Goal: Transaction & Acquisition: Download file/media

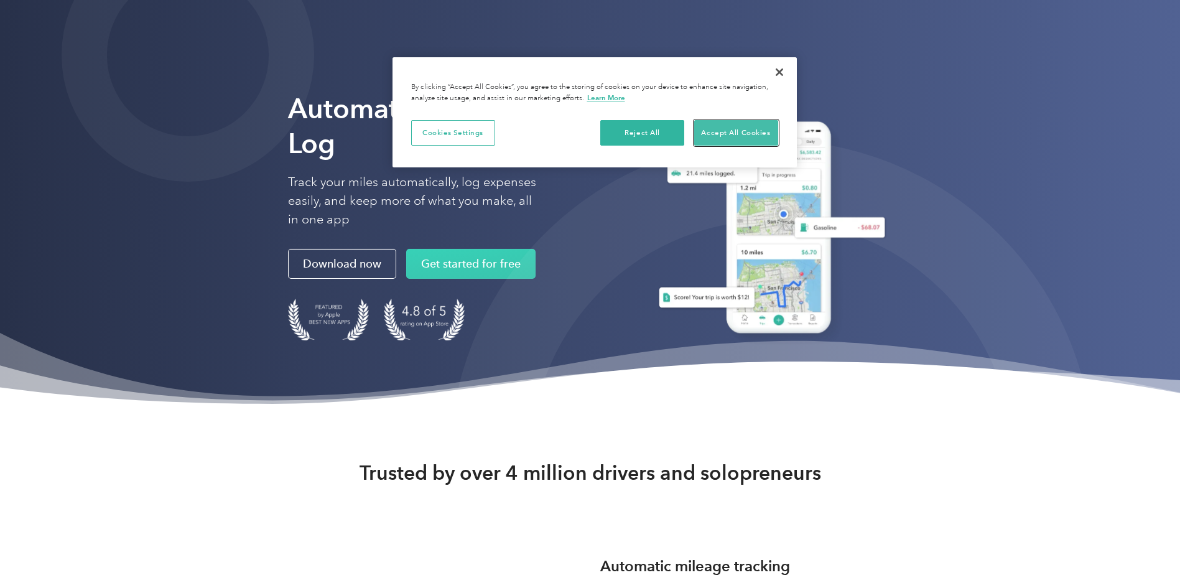
click at [722, 131] on button "Accept All Cookies" at bounding box center [736, 133] width 84 height 26
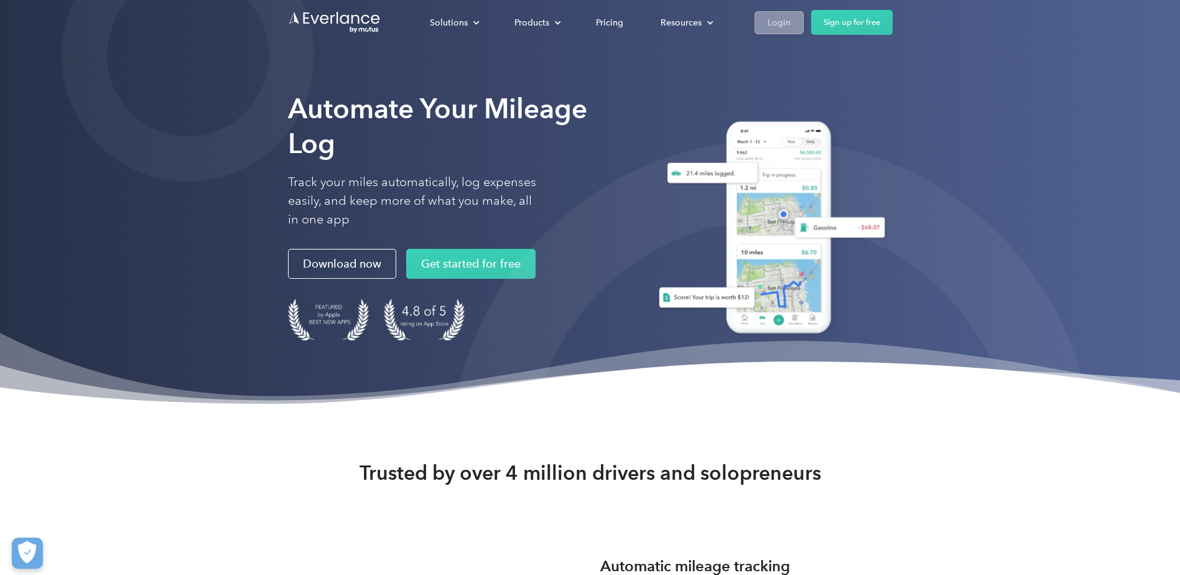
click at [798, 21] on link "Login" at bounding box center [779, 22] width 49 height 23
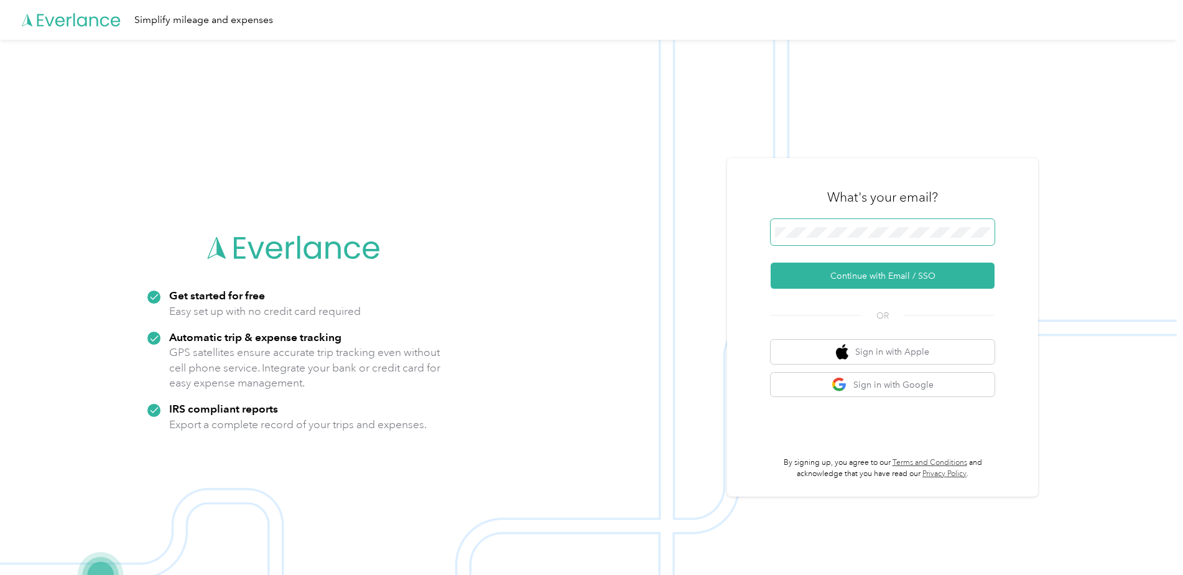
click at [892, 236] on span at bounding box center [883, 232] width 224 height 26
click at [771, 263] on button "Continue with Email / SSO" at bounding box center [883, 276] width 224 height 26
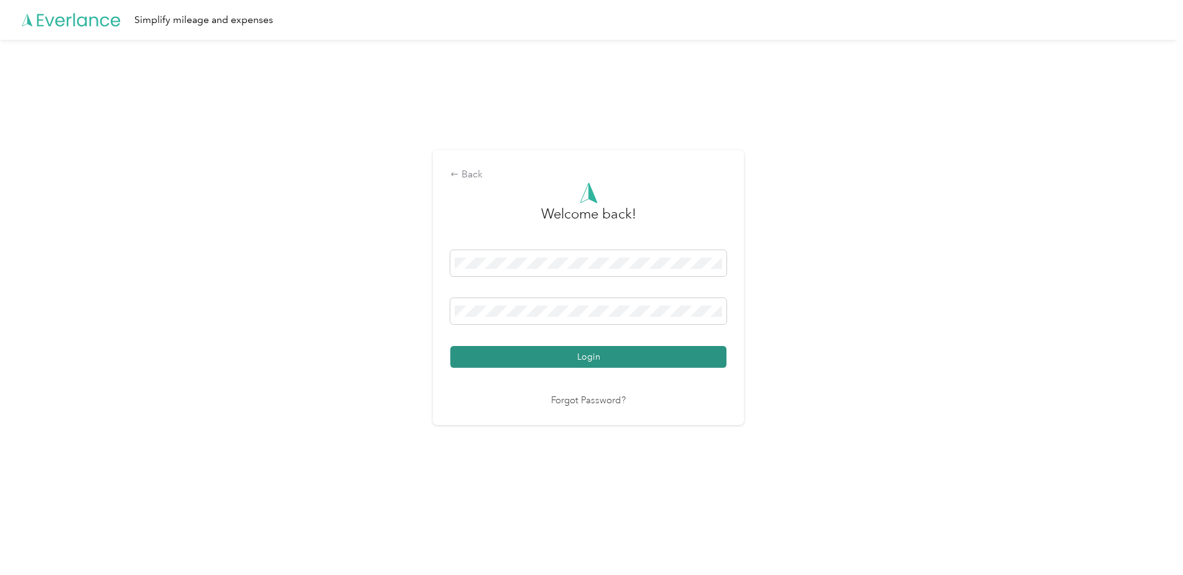
click at [612, 346] on button "Login" at bounding box center [588, 357] width 276 height 22
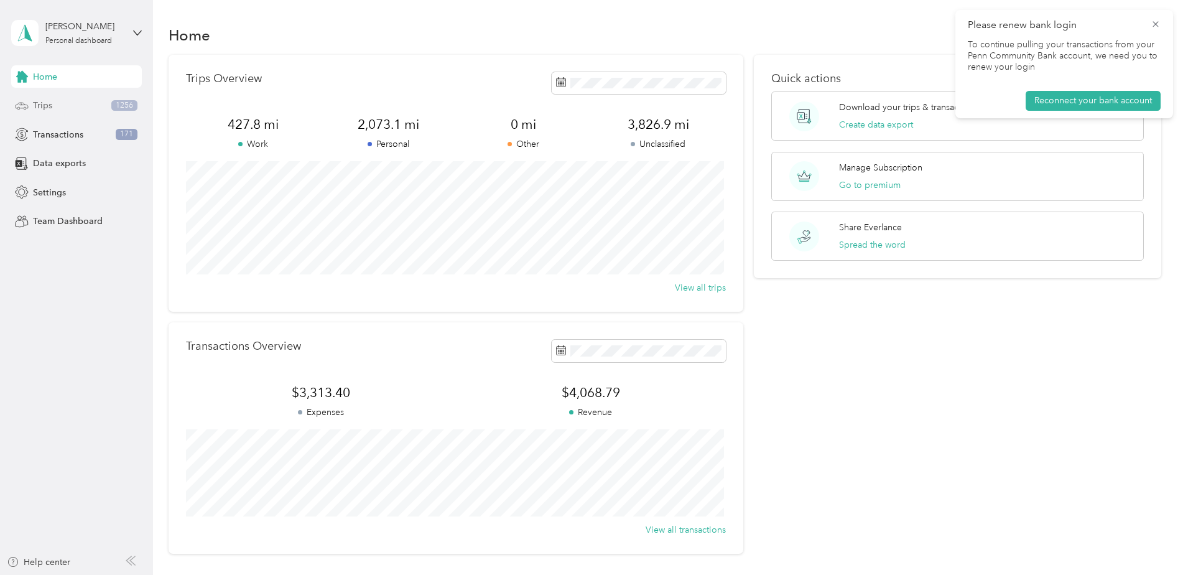
click at [49, 113] on div "Trips 1256" at bounding box center [76, 106] width 131 height 22
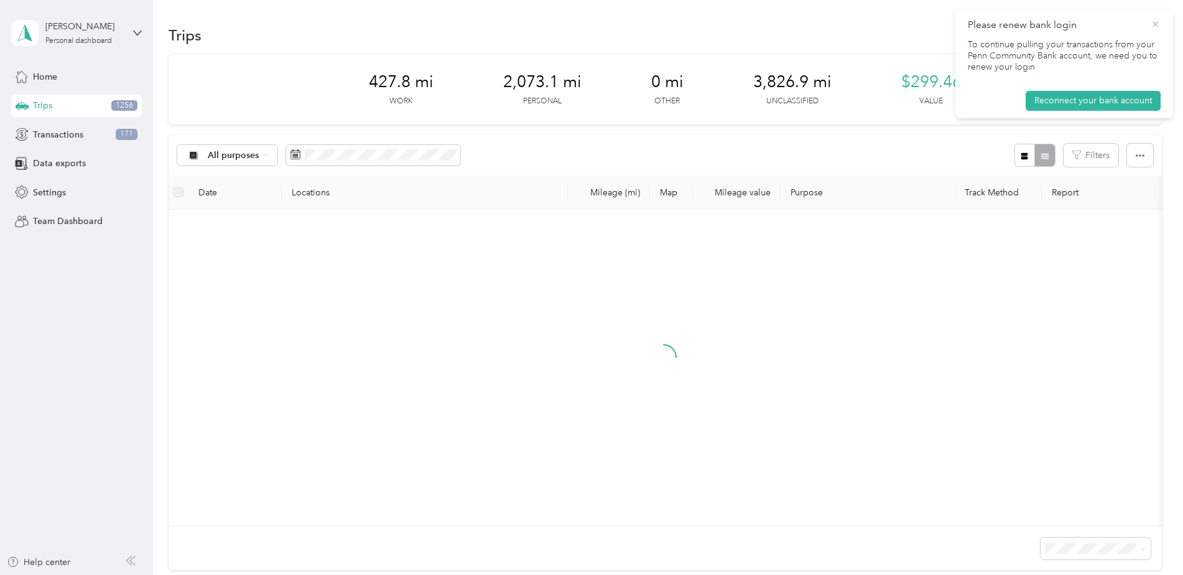
click at [1157, 21] on icon at bounding box center [1156, 24] width 10 height 11
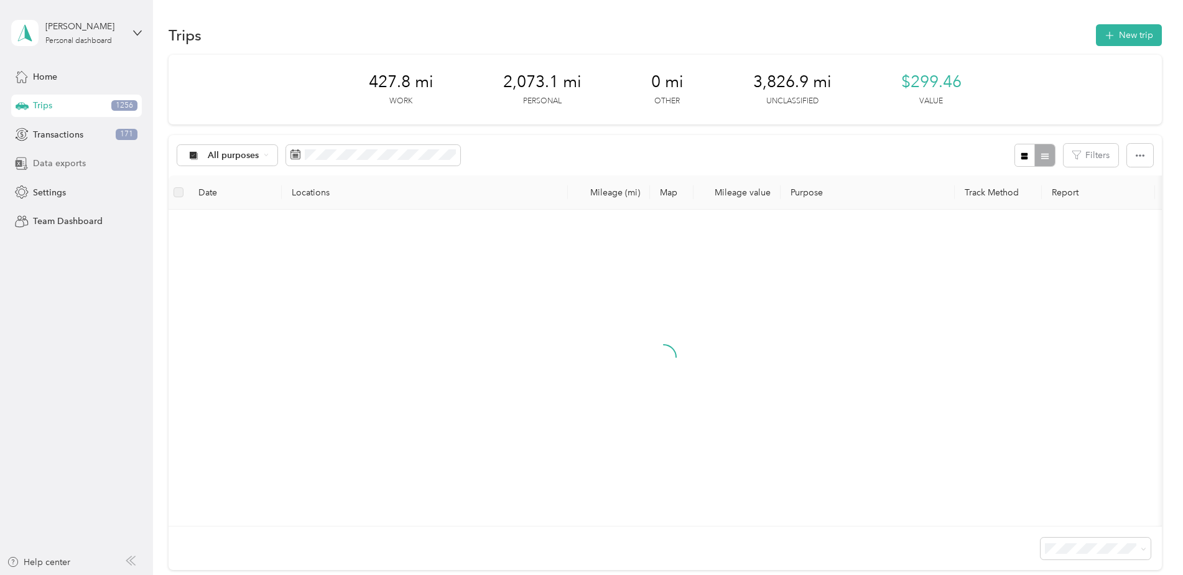
click at [66, 167] on span "Data exports" at bounding box center [59, 163] width 53 height 13
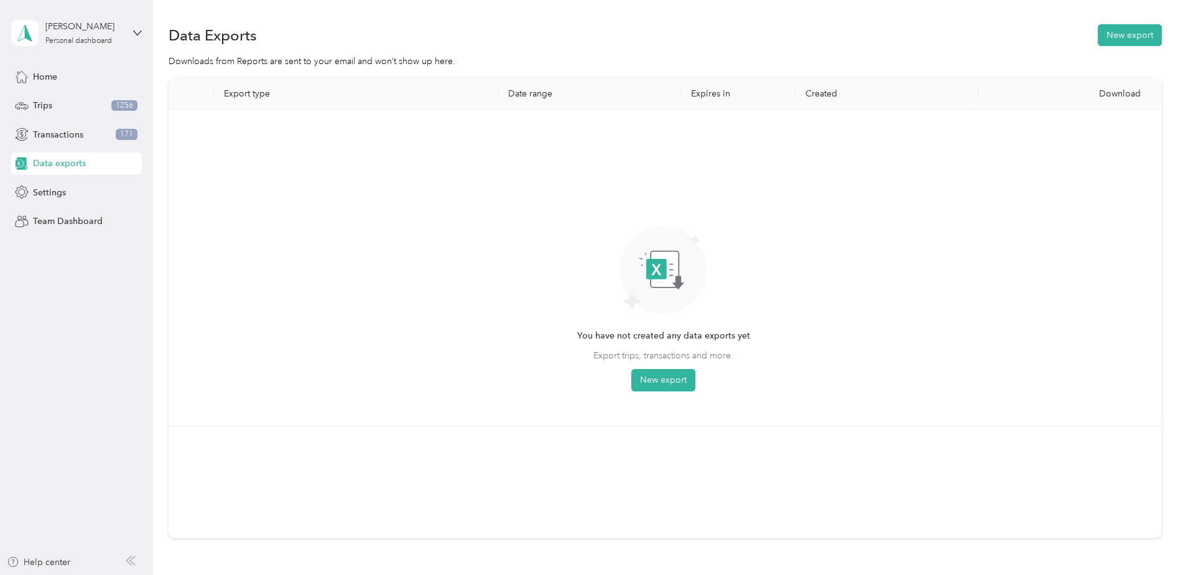
click at [680, 393] on div "You have not created any data exports yet Export trips, transactions and more. …" at bounding box center [664, 267] width 971 height 296
click at [672, 381] on button "New export" at bounding box center [664, 380] width 64 height 22
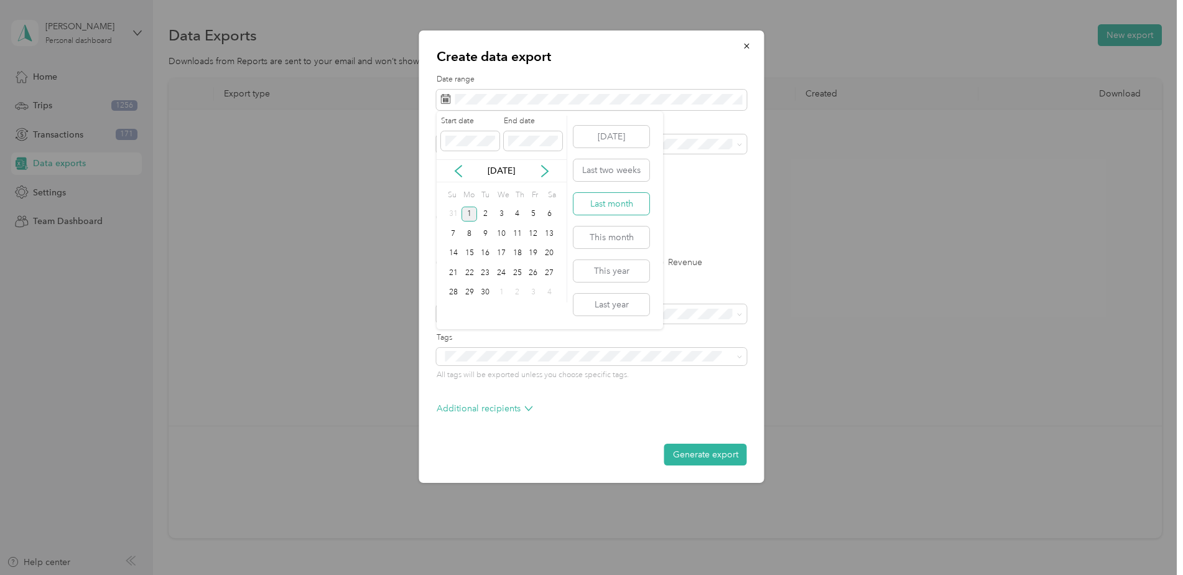
click at [610, 210] on button "Last month" at bounding box center [612, 204] width 76 height 22
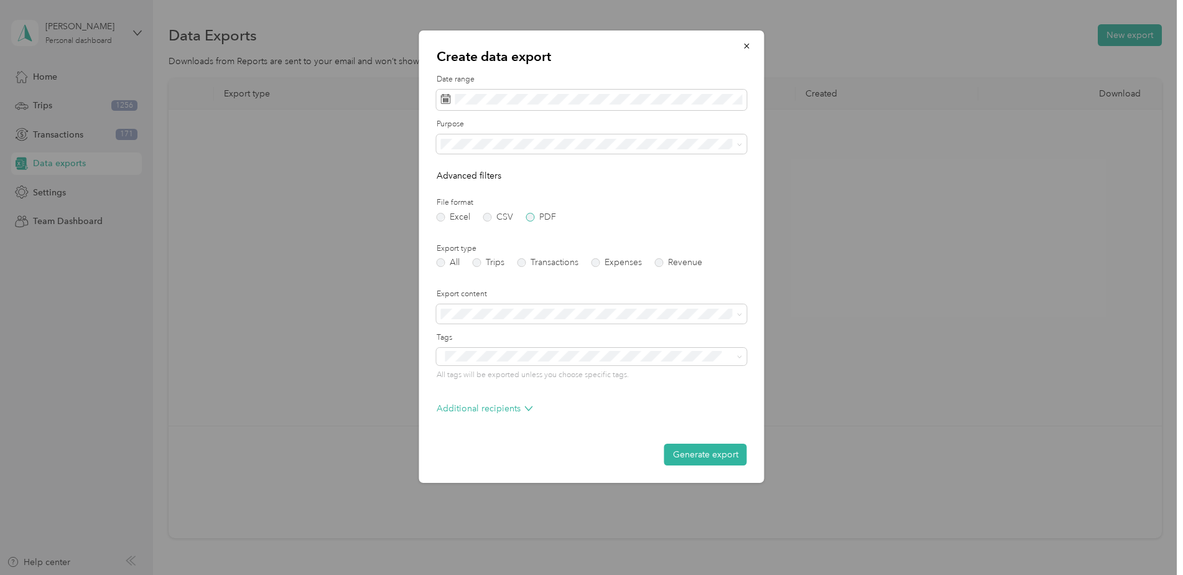
click at [537, 213] on label "PDF" at bounding box center [541, 217] width 30 height 9
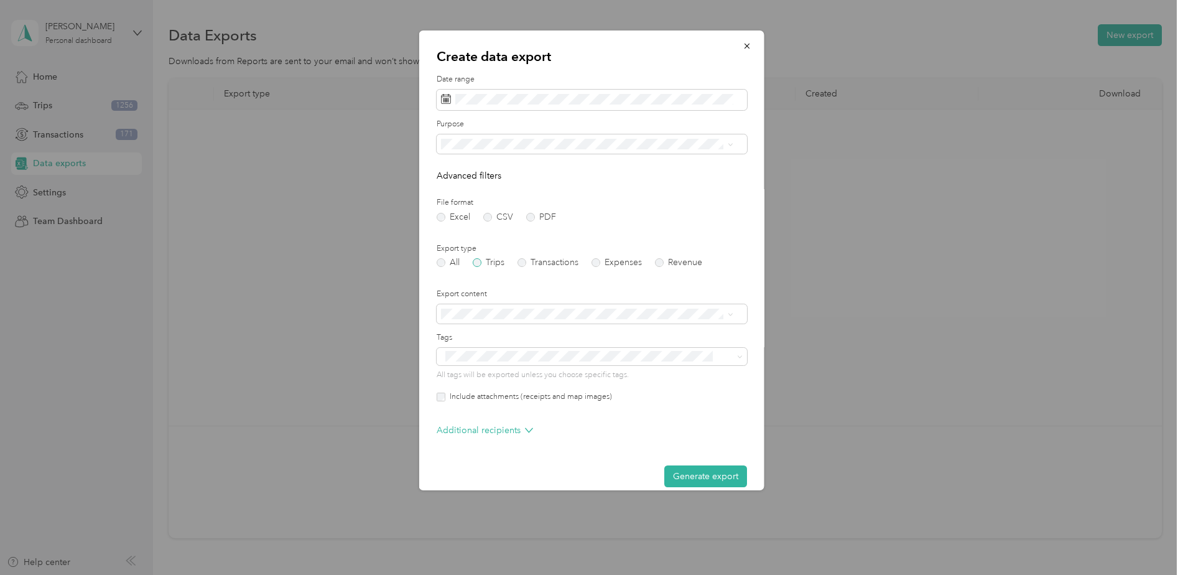
click at [488, 264] on label "Trips" at bounding box center [489, 262] width 32 height 9
click at [490, 190] on div "Work" at bounding box center [588, 187] width 284 height 13
click at [487, 129] on label "Purpose" at bounding box center [592, 124] width 310 height 11
click at [681, 474] on button "Generate export" at bounding box center [706, 476] width 83 height 22
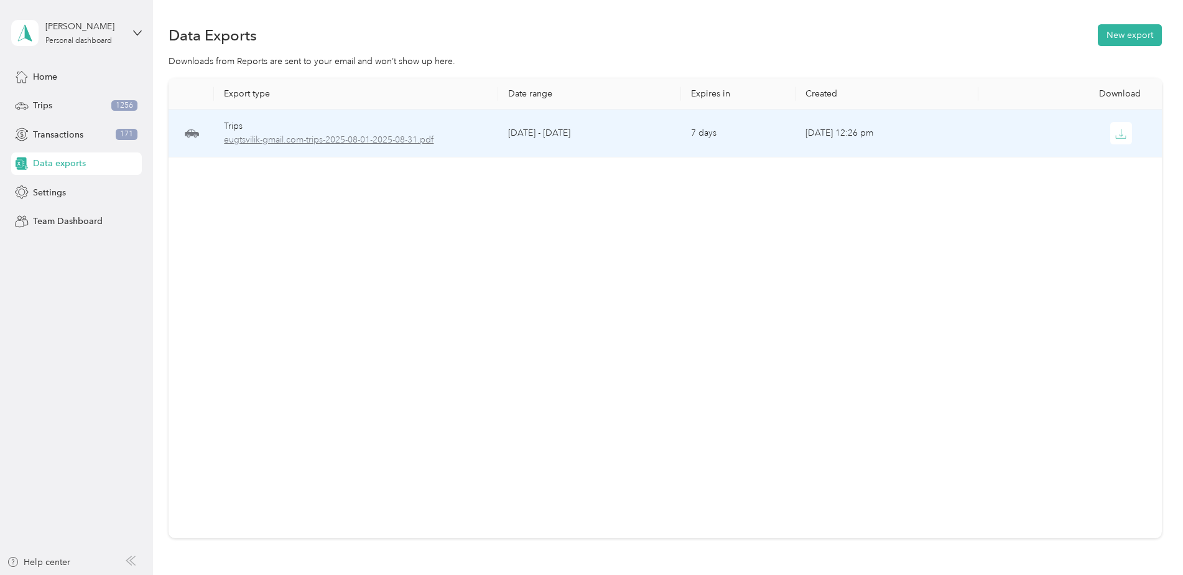
click at [262, 141] on span "eugtsvilik-gmail.com-trips-2025-08-01-2025-08-31.pdf" at bounding box center [356, 140] width 264 height 14
click at [1119, 136] on icon "button" at bounding box center [1121, 133] width 11 height 11
